Goal: Information Seeking & Learning: Check status

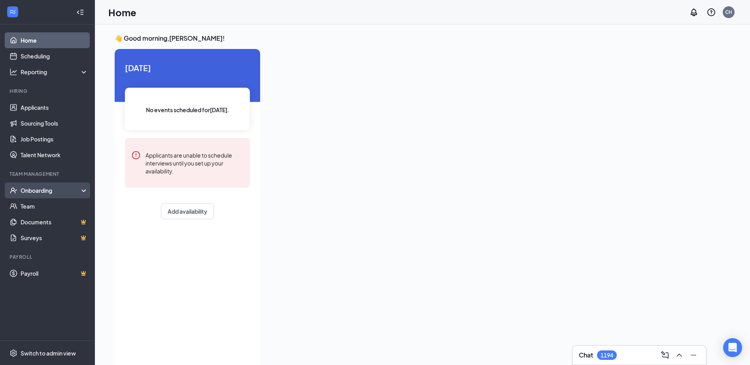
click at [36, 190] on div "Onboarding" at bounding box center [51, 191] width 61 height 8
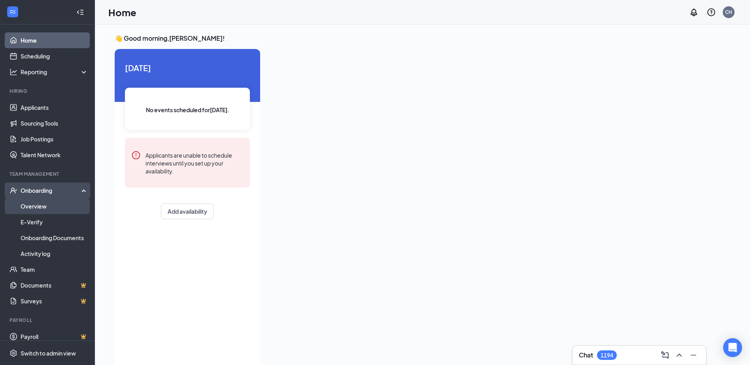
click at [35, 205] on link "Overview" at bounding box center [55, 206] width 68 height 16
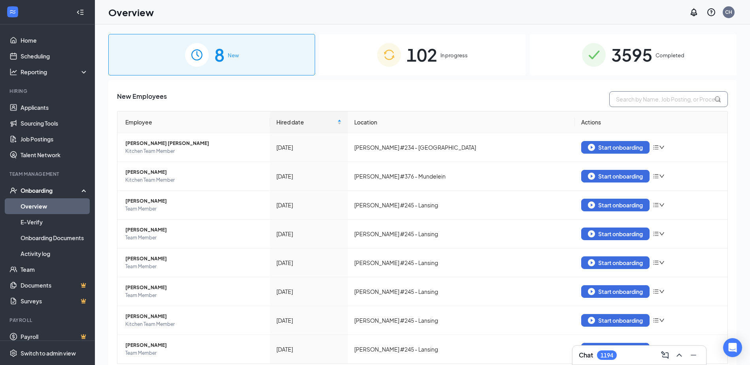
click at [664, 99] on input "text" at bounding box center [668, 99] width 119 height 16
type input "[PERSON_NAME]"
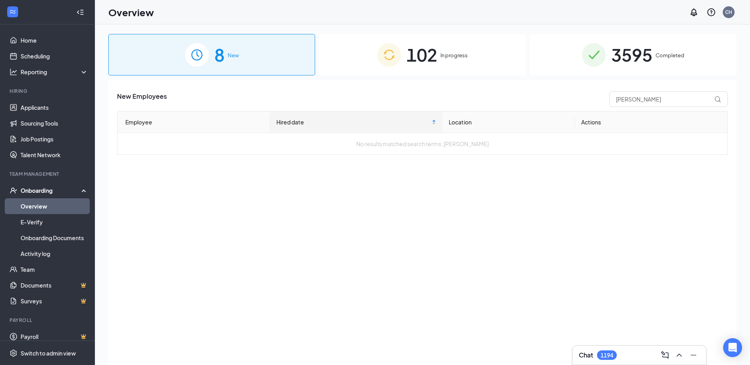
click at [450, 66] on div "102 In progress" at bounding box center [422, 54] width 207 height 41
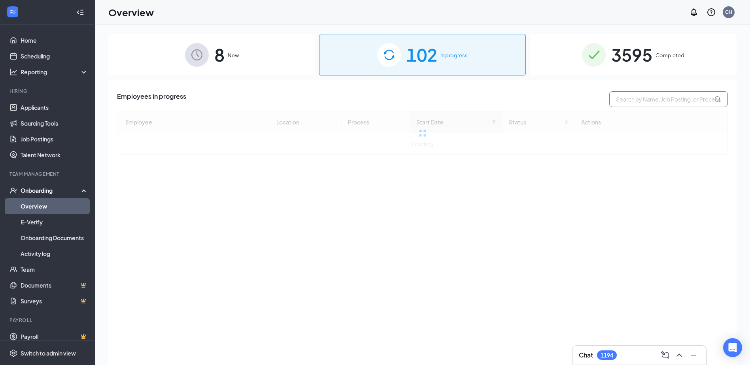
click at [632, 100] on input "text" at bounding box center [668, 99] width 119 height 16
type input "[PERSON_NAME]"
click at [618, 62] on span "3595" at bounding box center [631, 54] width 41 height 27
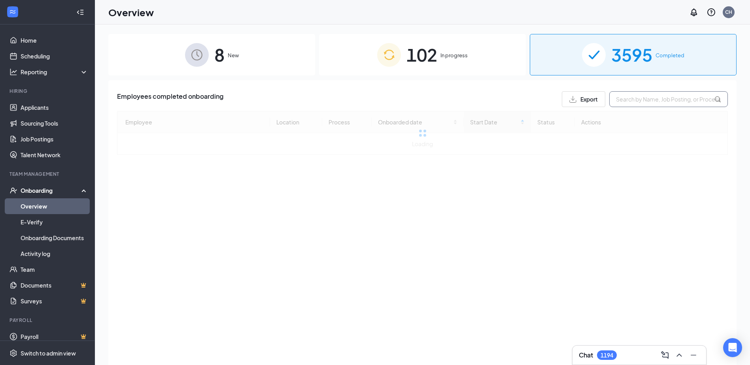
click at [637, 97] on input "text" at bounding box center [668, 99] width 119 height 16
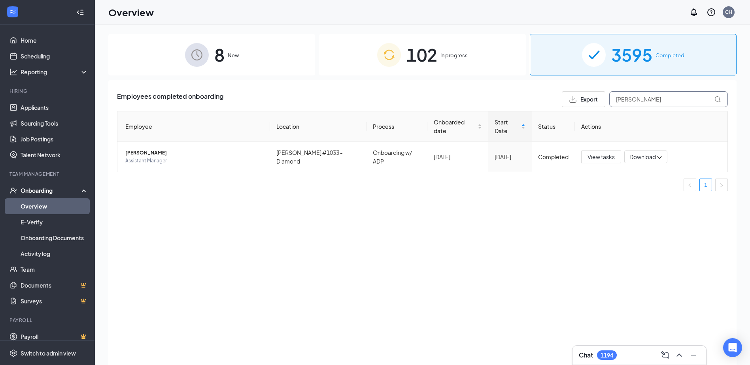
type input "[PERSON_NAME]"
click at [373, 196] on div "Employees completed onboarding Export [PERSON_NAME] Employee Location Process O…" at bounding box center [422, 232] width 628 height 305
click at [367, 179] on ul "1" at bounding box center [422, 185] width 611 height 13
click at [331, 213] on div "Employees completed onboarding Export [PERSON_NAME] Employee Location Process O…" at bounding box center [422, 232] width 628 height 305
click at [351, 226] on div "Employees completed onboarding Export [PERSON_NAME] Employee Location Process O…" at bounding box center [422, 232] width 628 height 305
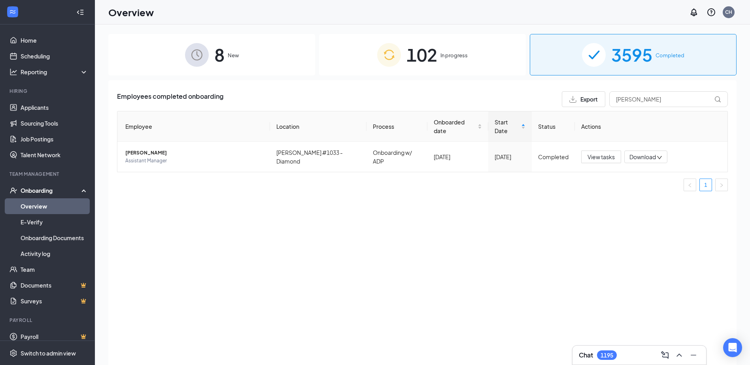
click at [368, 199] on div "Employees completed onboarding Export [PERSON_NAME] Employee Location Process O…" at bounding box center [422, 232] width 628 height 305
click at [374, 179] on ul "1" at bounding box center [422, 185] width 611 height 13
drag, startPoint x: 294, startPoint y: 149, endPoint x: 334, endPoint y: 147, distance: 40.3
click at [334, 147] on td "[PERSON_NAME] #1033 - Diamond" at bounding box center [318, 157] width 96 height 30
drag, startPoint x: 334, startPoint y: 147, endPoint x: 359, endPoint y: 166, distance: 30.8
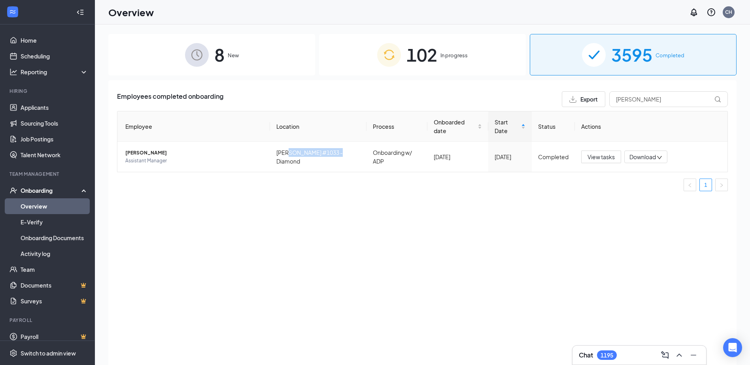
click at [359, 166] on div "Employee Location Process Onboarded date Start Date Status Actions [PERSON_NAME…" at bounding box center [422, 151] width 611 height 80
drag, startPoint x: 566, startPoint y: 147, endPoint x: 536, endPoint y: 147, distance: 30.4
click at [536, 147] on td "Completed" at bounding box center [553, 157] width 43 height 30
drag, startPoint x: 536, startPoint y: 147, endPoint x: 544, endPoint y: 168, distance: 22.5
click at [544, 168] on div "Employee Location Process Onboarded date Start Date Status Actions [PERSON_NAME…" at bounding box center [422, 151] width 611 height 80
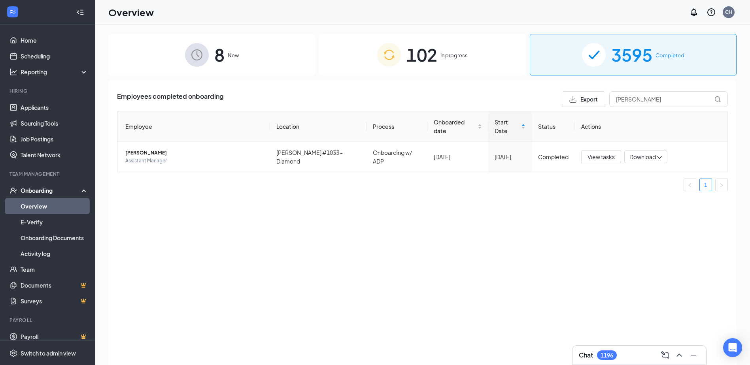
click at [473, 206] on div "Employees completed onboarding Export [PERSON_NAME] Employee Location Process O…" at bounding box center [422, 232] width 628 height 305
click at [301, 222] on div "Employees completed onboarding Export [PERSON_NAME] Employee Location Process O…" at bounding box center [422, 232] width 628 height 305
click at [321, 215] on div "Employees completed onboarding Export [PERSON_NAME] Employee Location Process O…" at bounding box center [422, 232] width 628 height 305
click at [393, 179] on ul "1" at bounding box center [422, 185] width 611 height 13
click at [388, 189] on div "Employees completed onboarding Export [PERSON_NAME] Employee Location Process O…" at bounding box center [422, 232] width 628 height 305
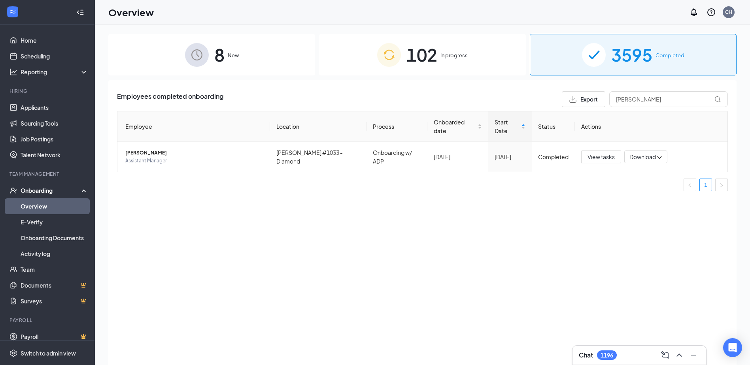
click at [400, 202] on div "Employees completed onboarding Export [PERSON_NAME] Employee Location Process O…" at bounding box center [422, 232] width 628 height 305
click at [400, 226] on div "Employees completed onboarding Export [PERSON_NAME] Employee Location Process O…" at bounding box center [422, 232] width 628 height 305
